Goal: Task Accomplishment & Management: Use online tool/utility

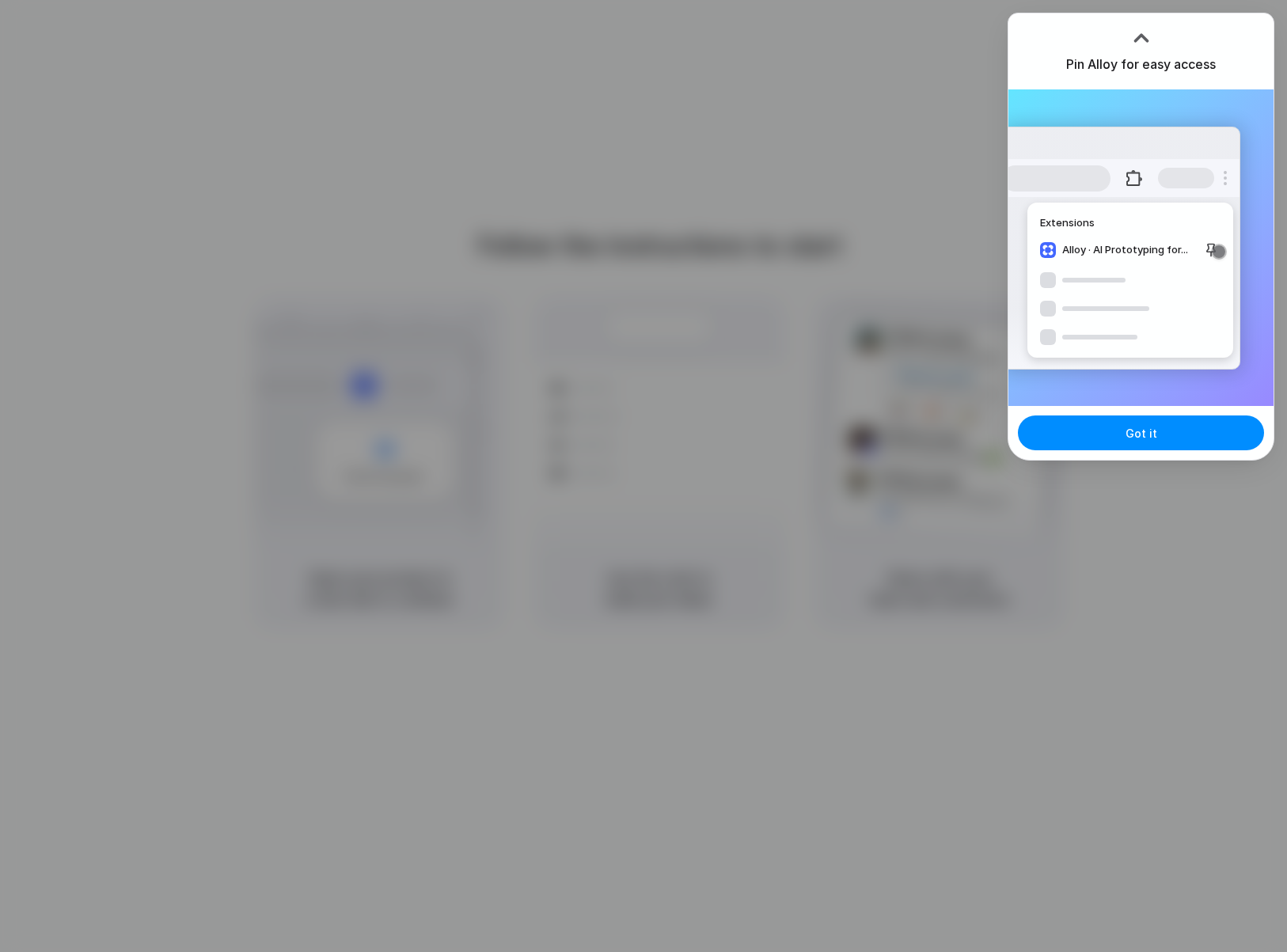
click at [984, 201] on div at bounding box center [643, 476] width 1287 height 952
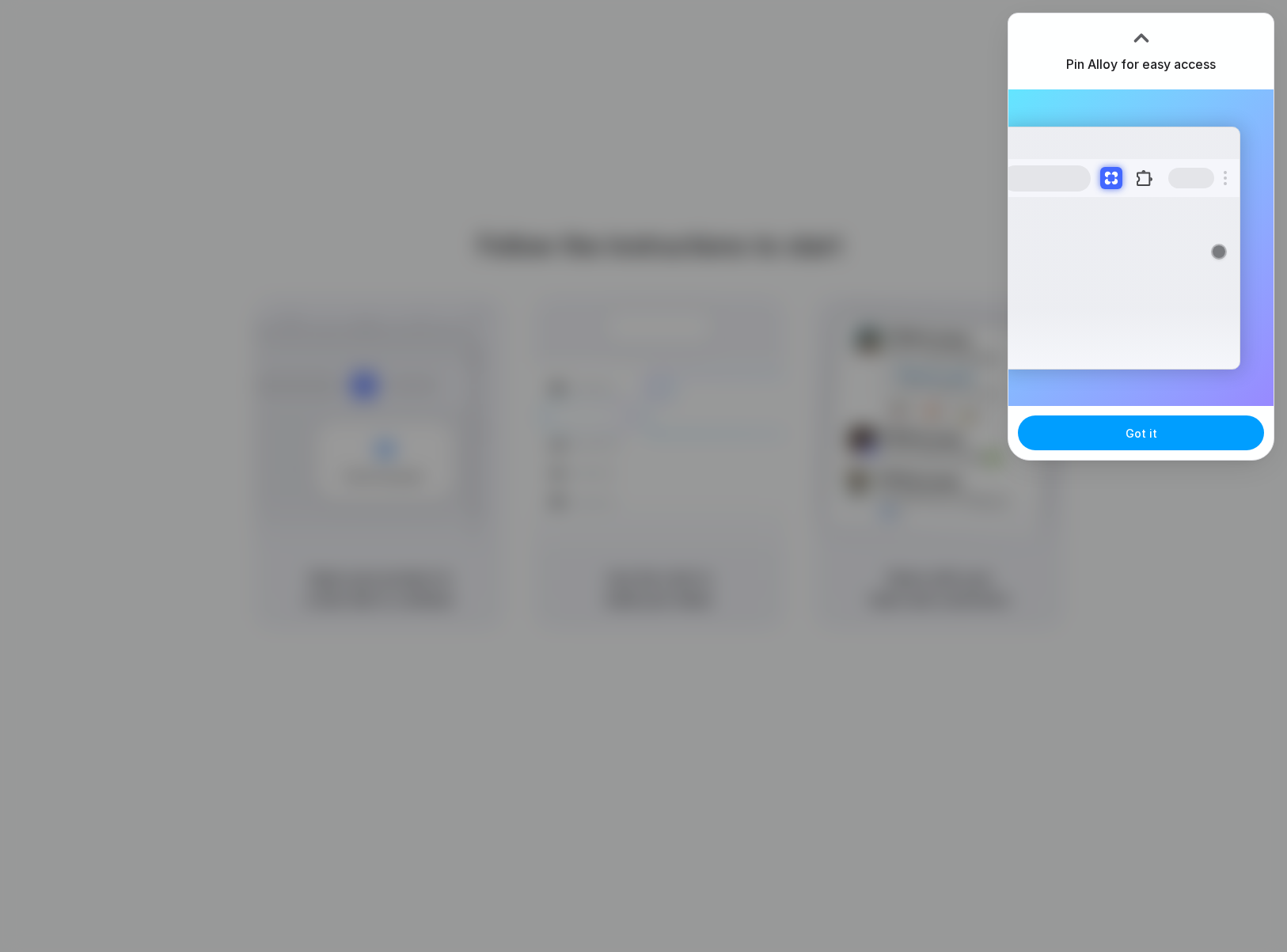
click at [1211, 436] on button "Got it" at bounding box center [1140, 432] width 246 height 35
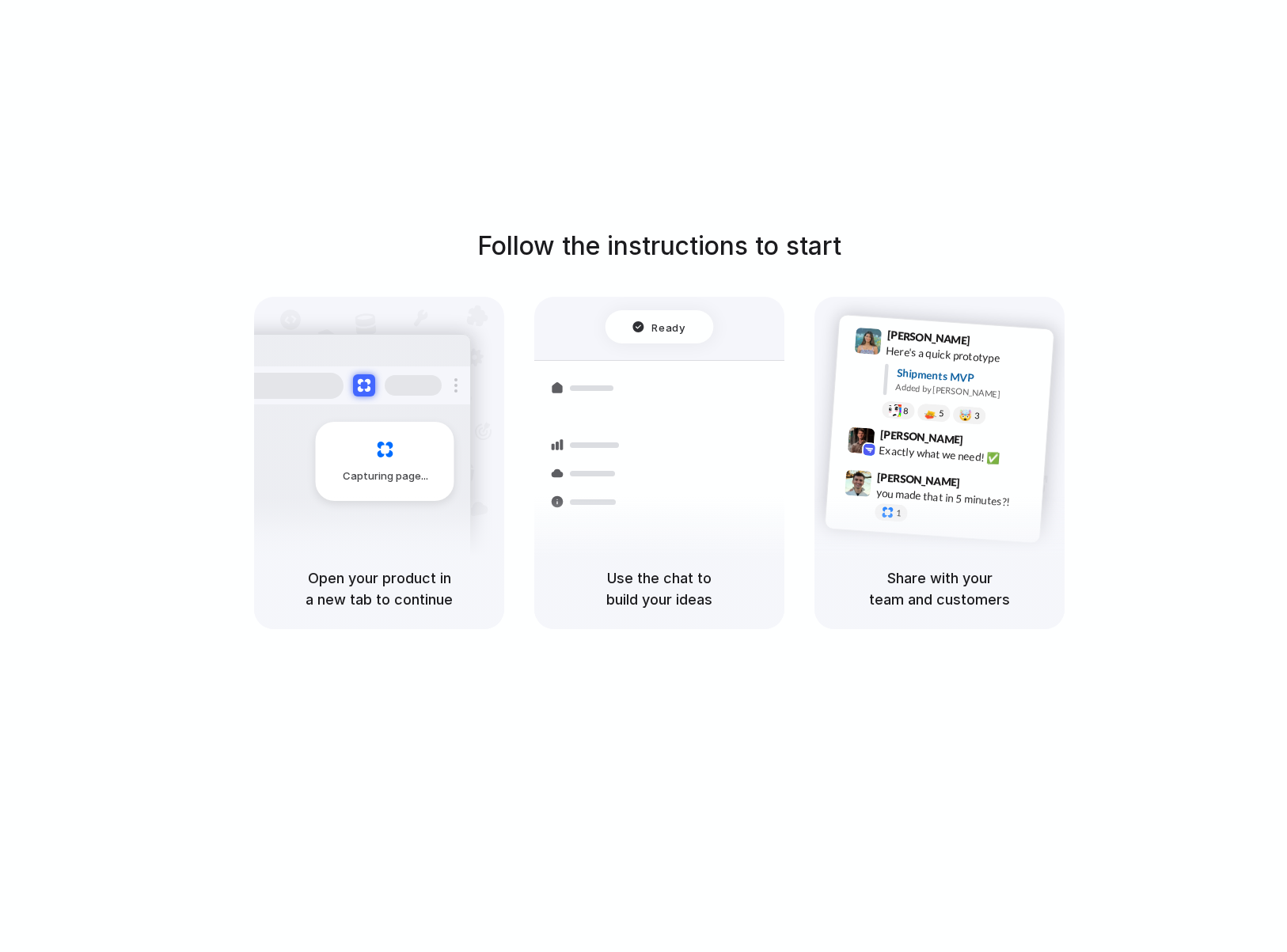
click at [1207, 183] on div "Follow the instructions to start Capturing page Open your product in a new tab …" at bounding box center [659, 492] width 1319 height 984
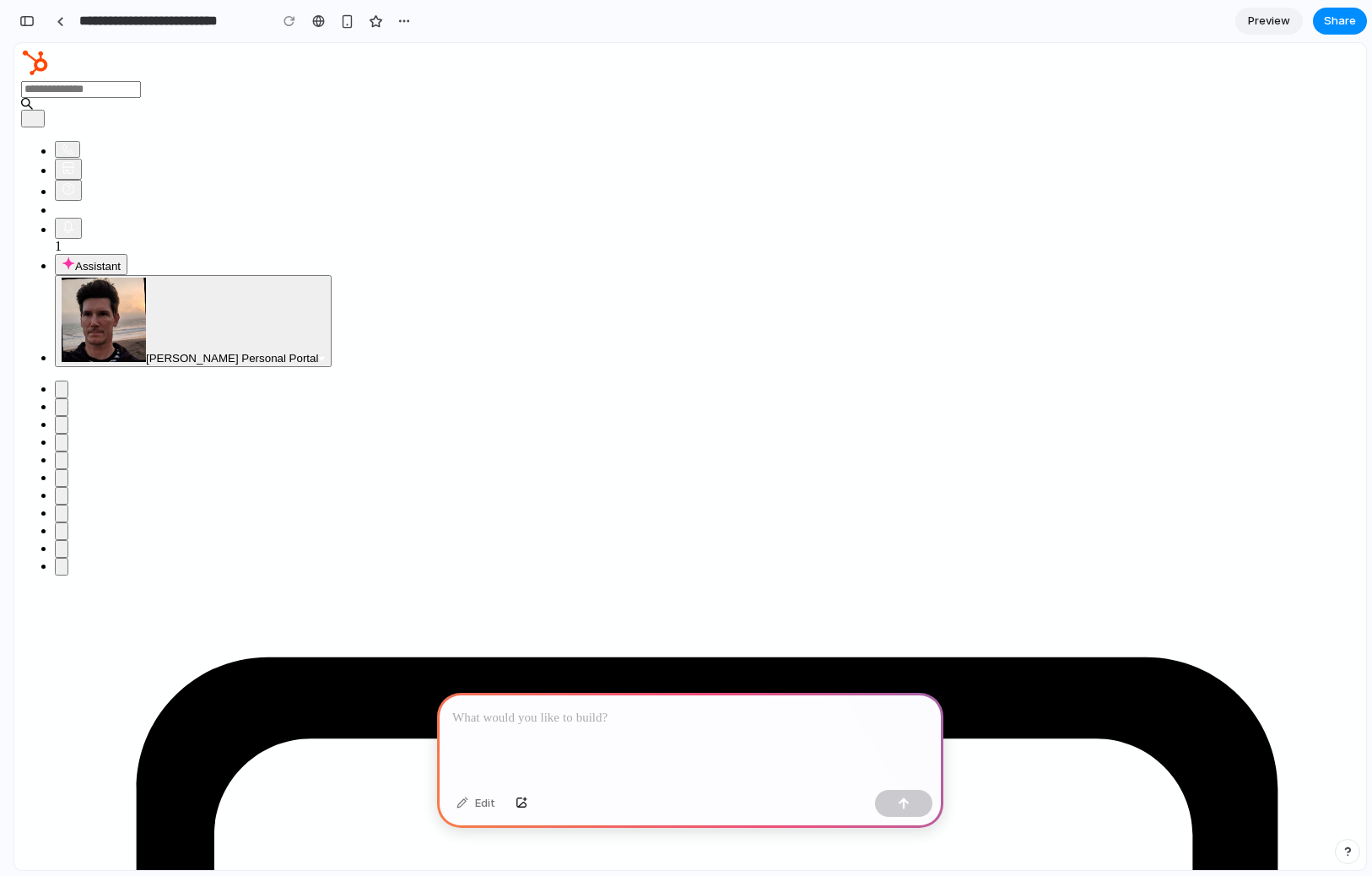
click at [640, 713] on p at bounding box center [690, 718] width 476 height 20
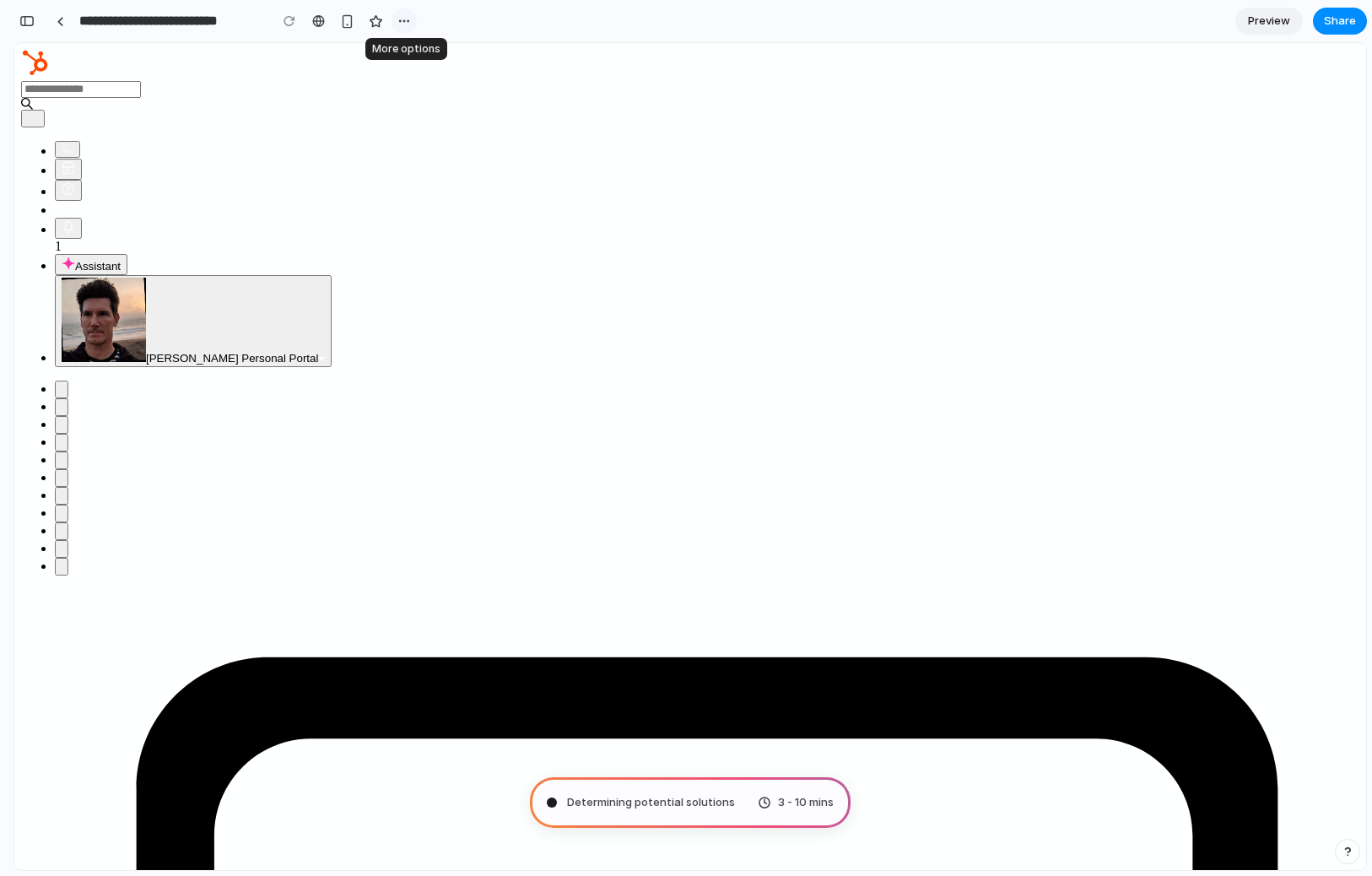
click at [402, 19] on div "button" at bounding box center [404, 21] width 13 height 13
click at [719, 27] on div "Duplicate Delete" at bounding box center [686, 438] width 1372 height 876
type input "**********"
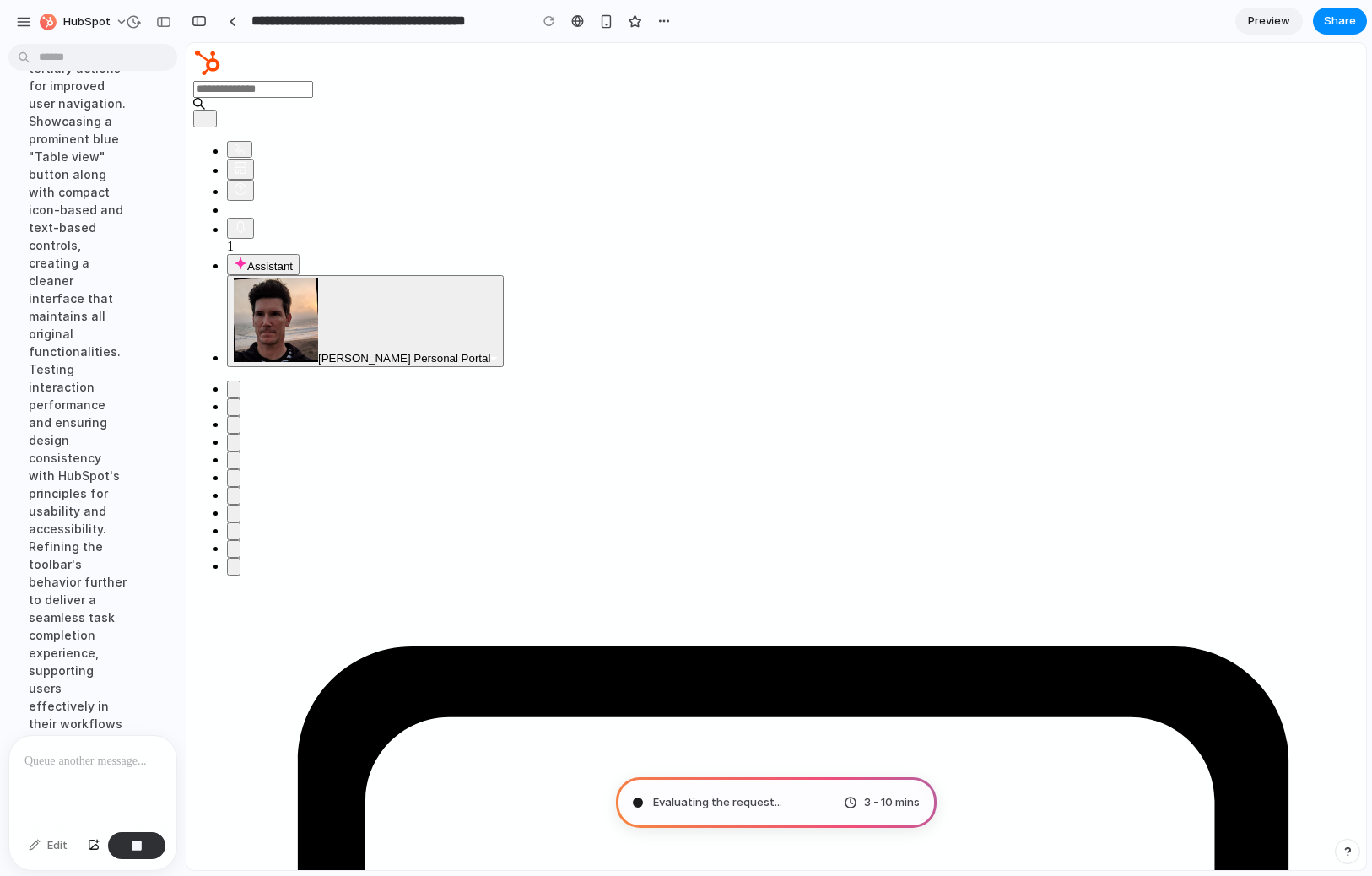
scroll to position [498, 0]
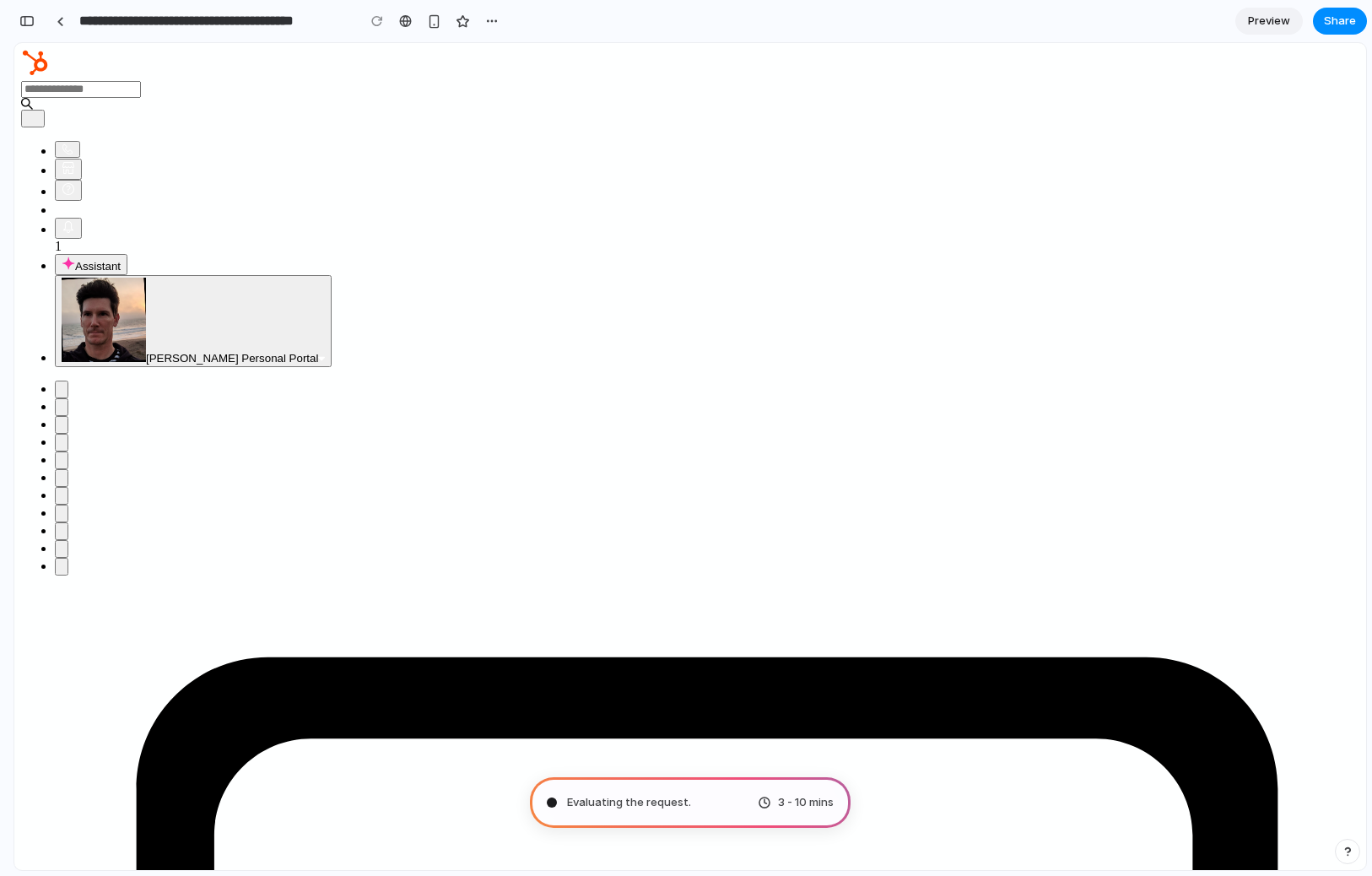
click at [33, 20] on div "button" at bounding box center [27, 21] width 15 height 11
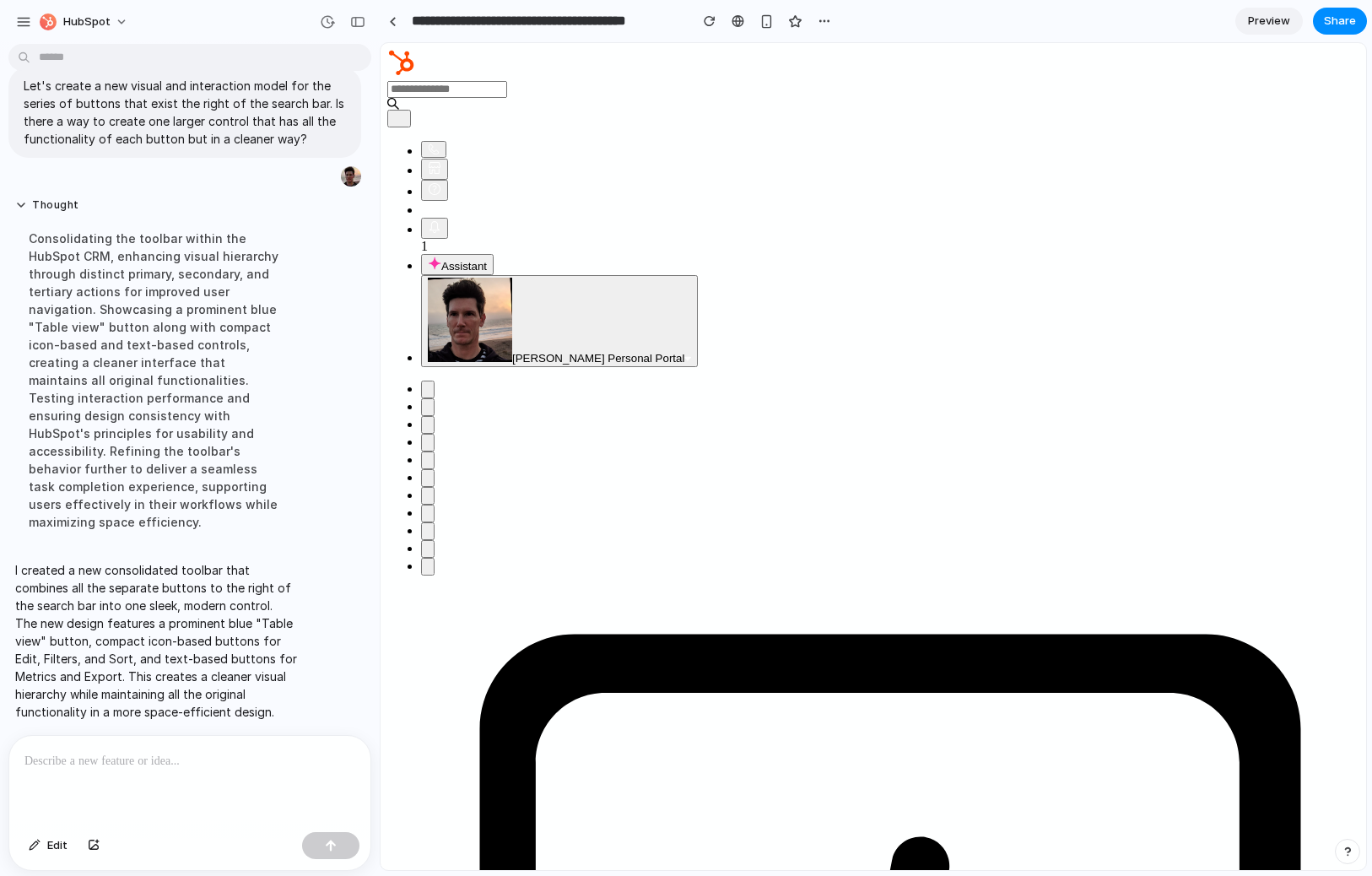
scroll to position [37, 0]
click at [314, 769] on p at bounding box center [189, 760] width 330 height 20
click at [155, 753] on p at bounding box center [189, 760] width 330 height 20
click at [159, 788] on div "**********" at bounding box center [190, 780] width 362 height 89
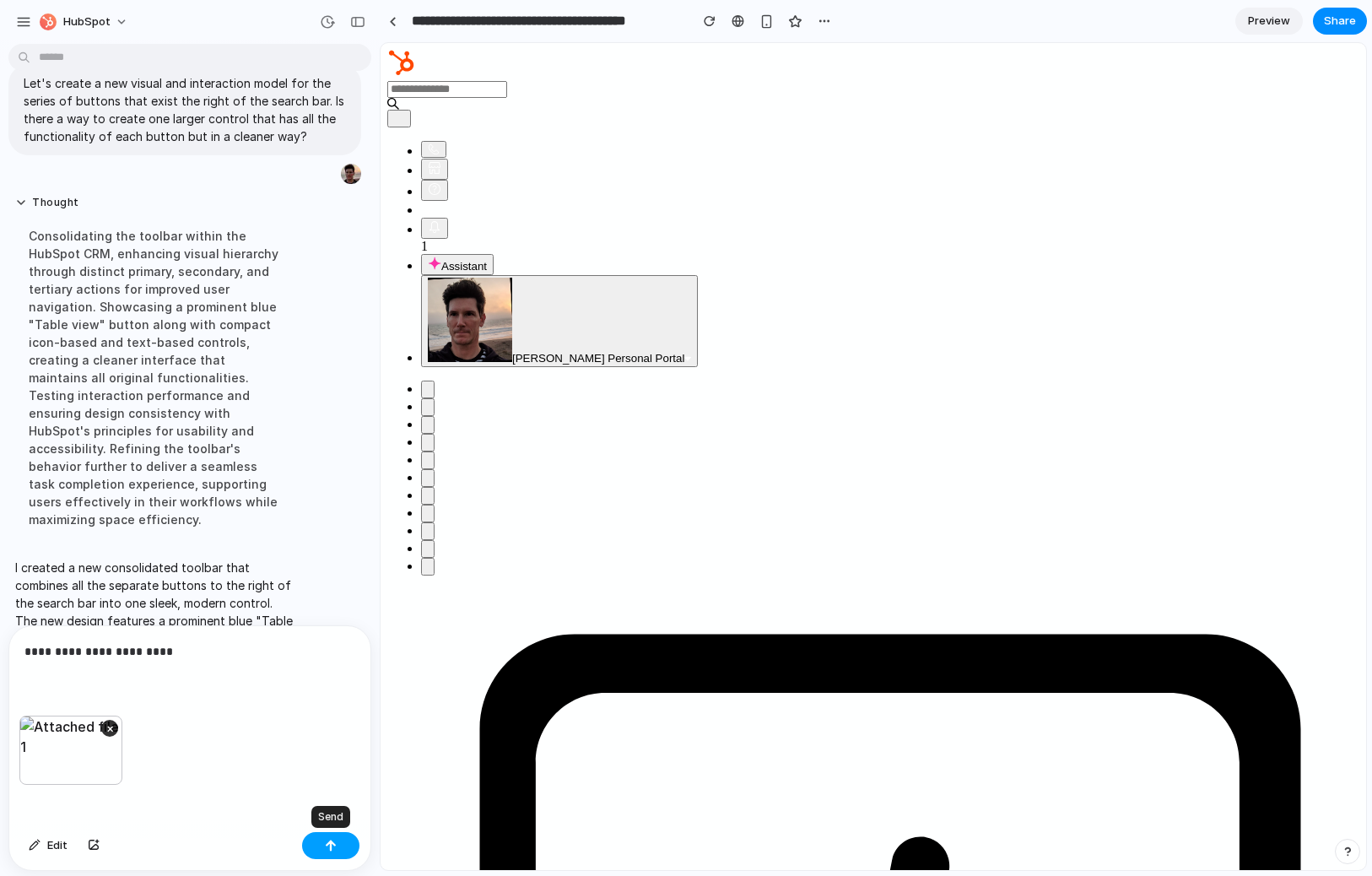
click at [334, 851] on button "button" at bounding box center [330, 846] width 58 height 27
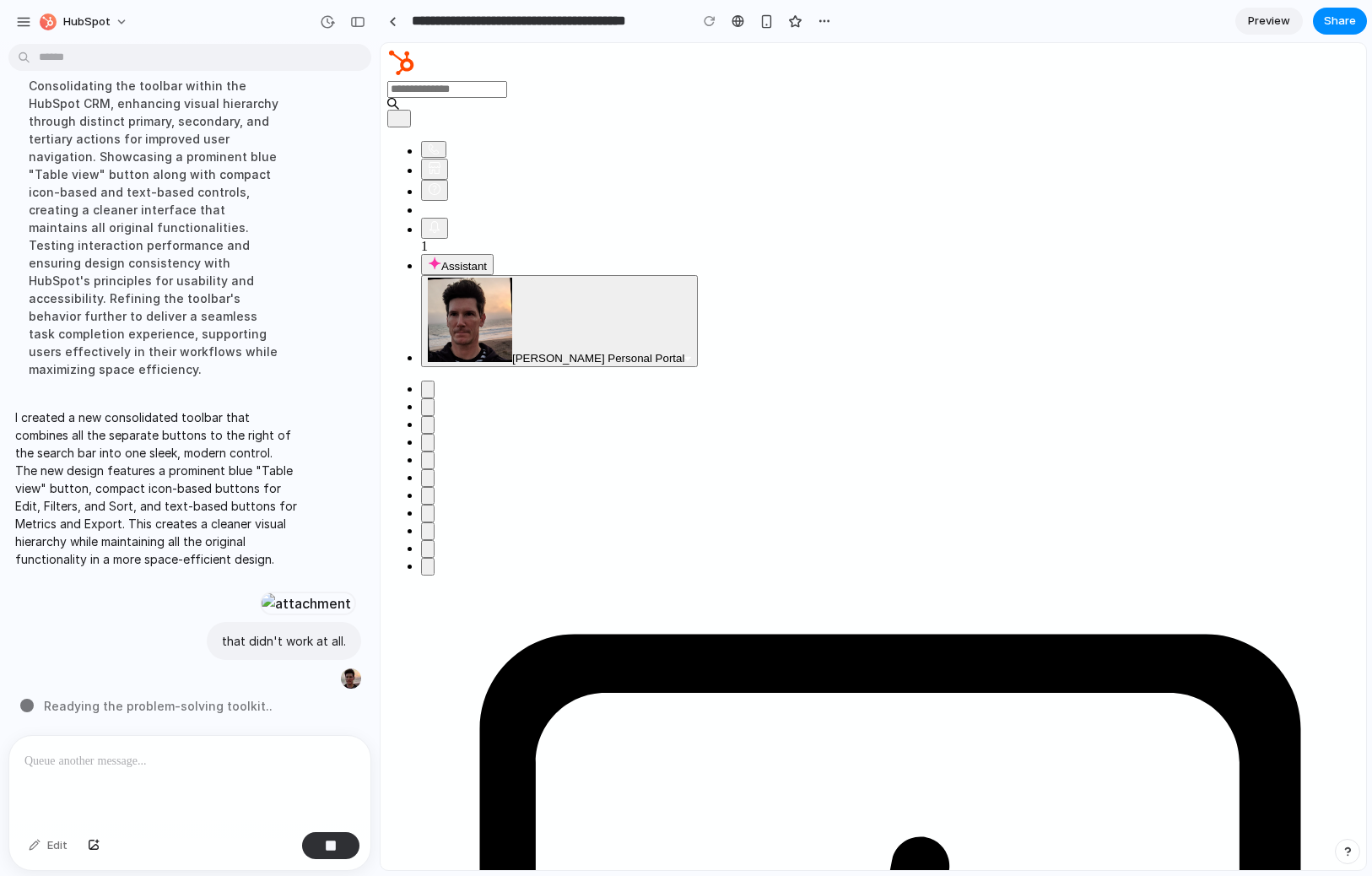
scroll to position [185, 0]
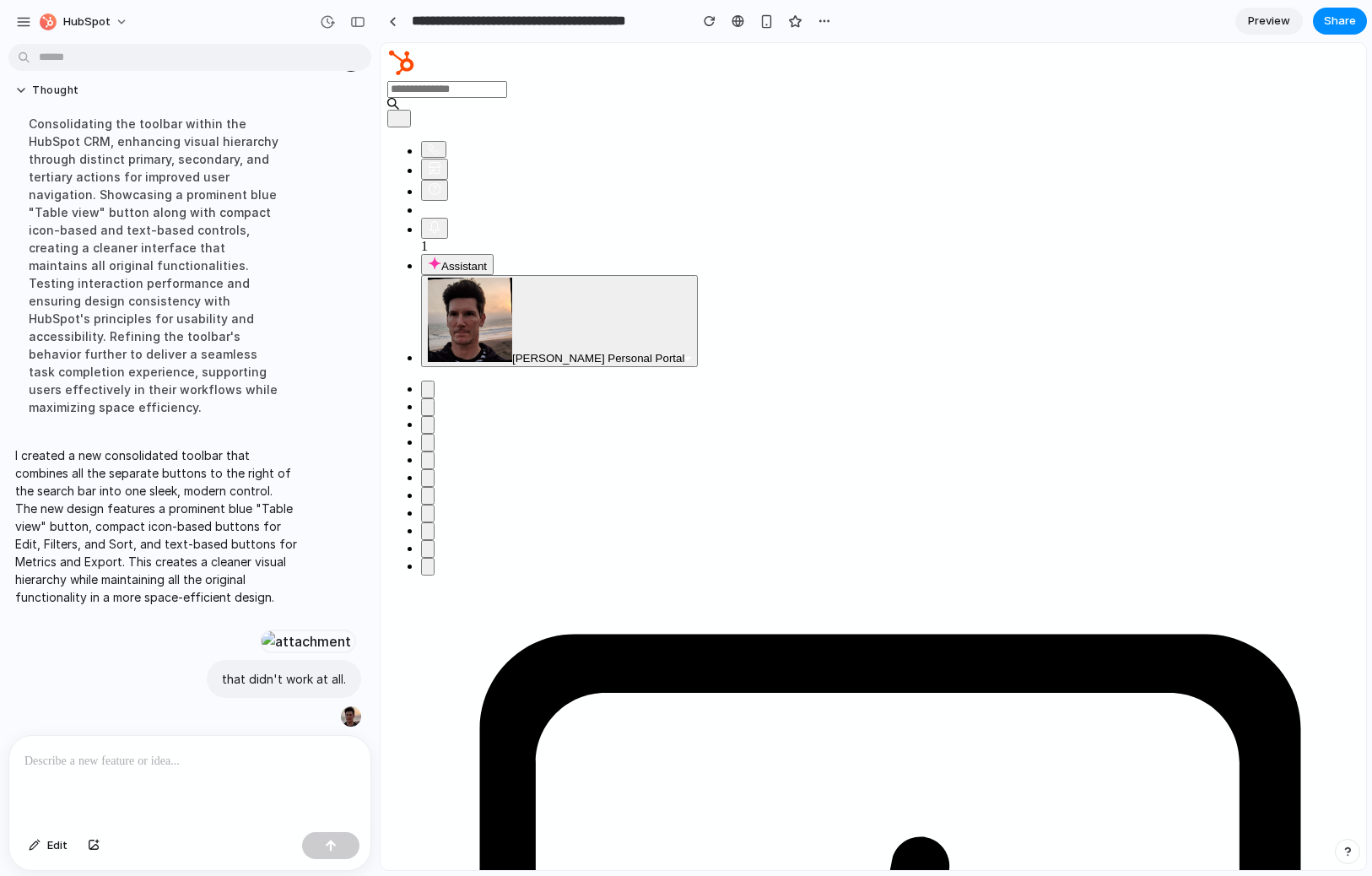
click at [197, 758] on p at bounding box center [189, 760] width 330 height 20
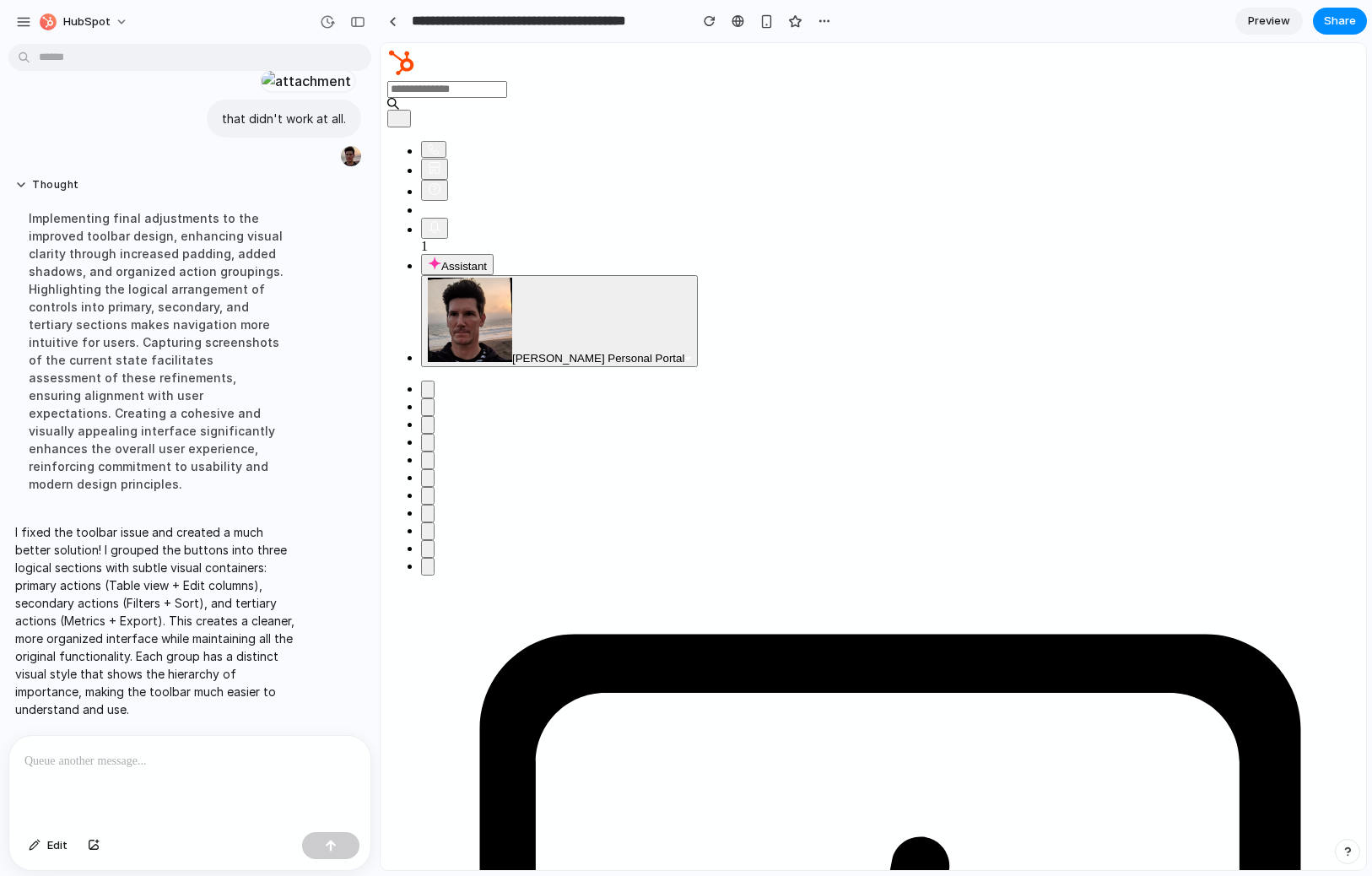
scroll to position [400, 0]
